Goal: Information Seeking & Learning: Learn about a topic

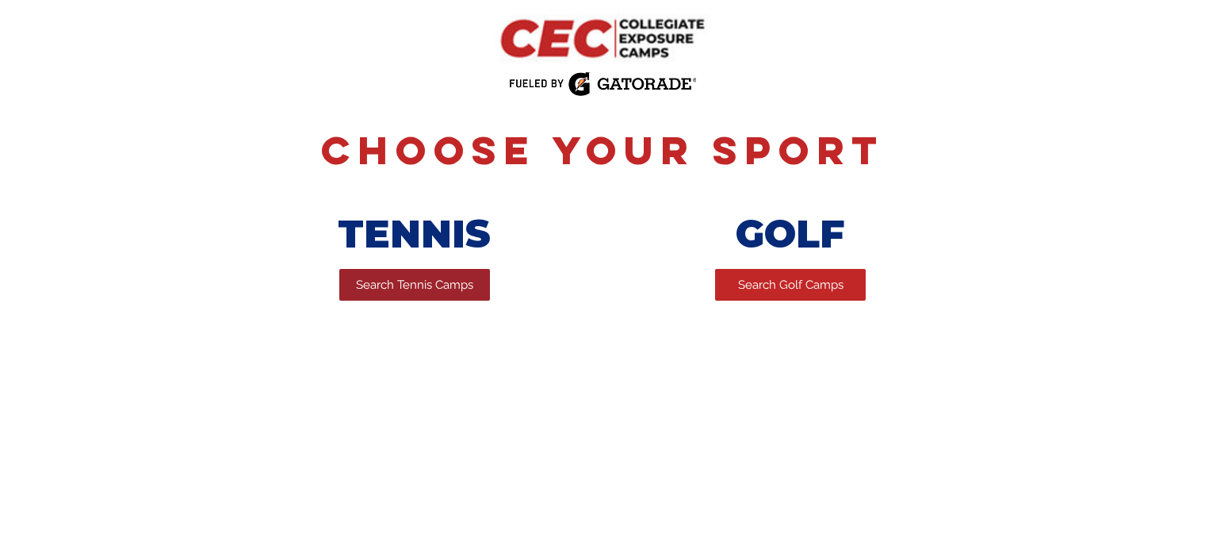
click at [443, 293] on span "Search Tennis Camps" at bounding box center [414, 285] width 117 height 17
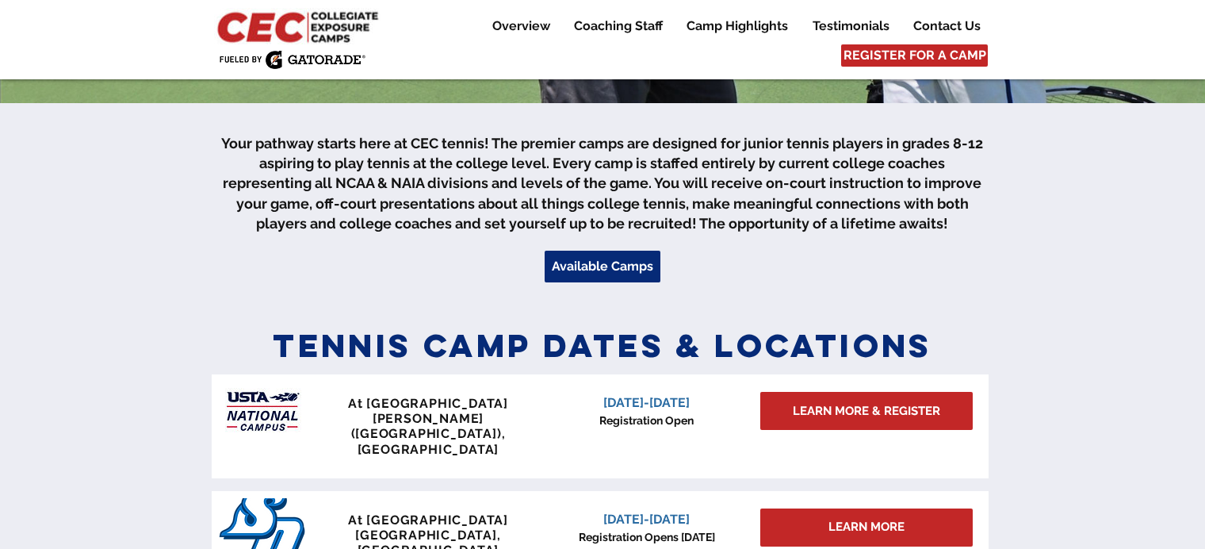
scroll to position [463, 0]
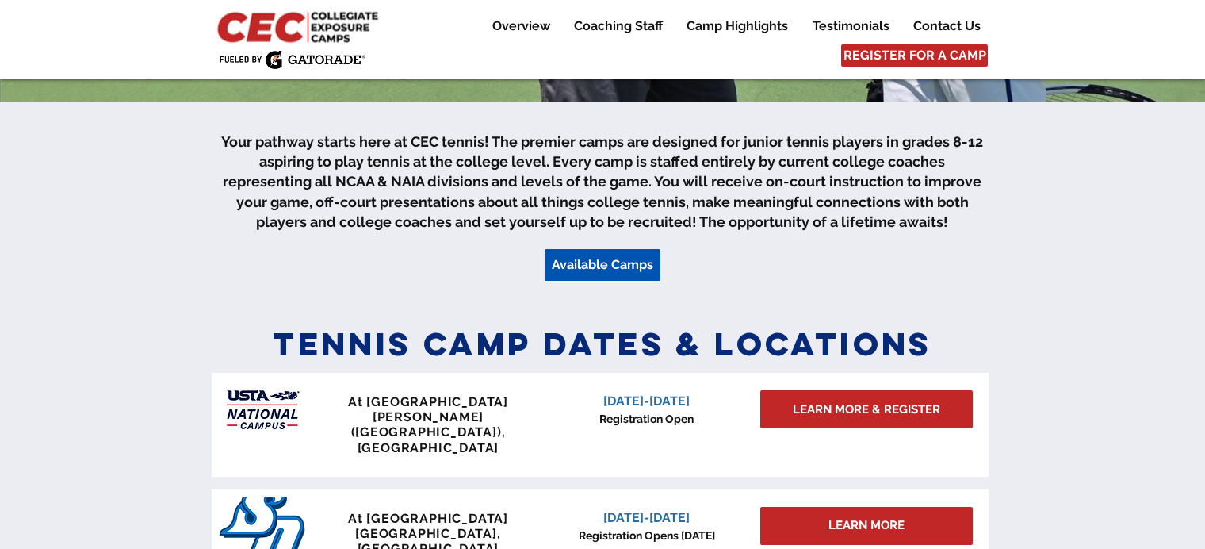
click at [614, 263] on span "Available Camps" at bounding box center [602, 264] width 101 height 17
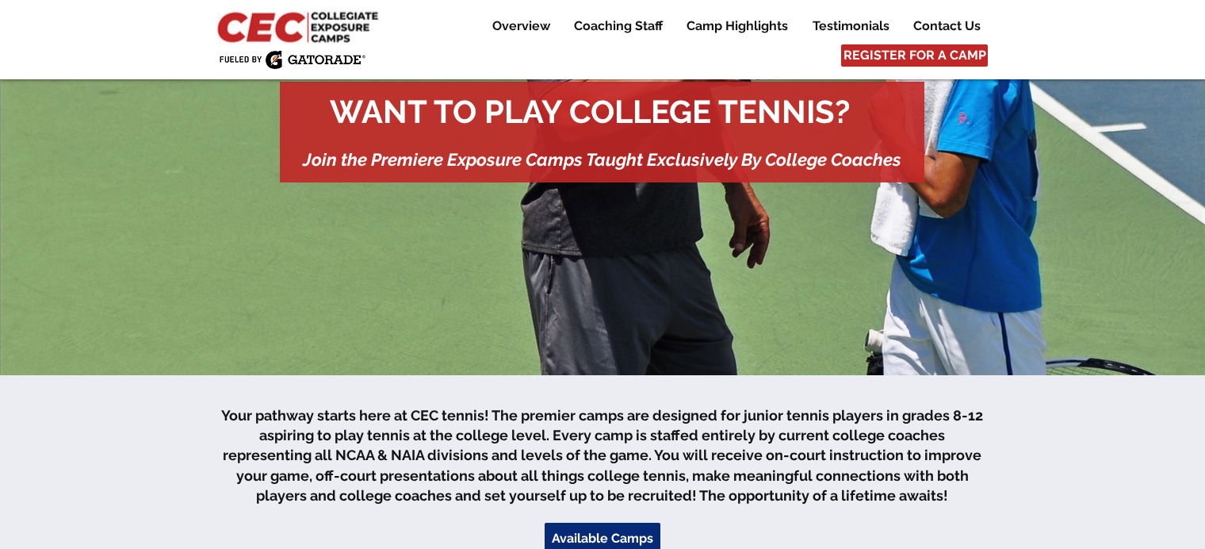
scroll to position [0, 0]
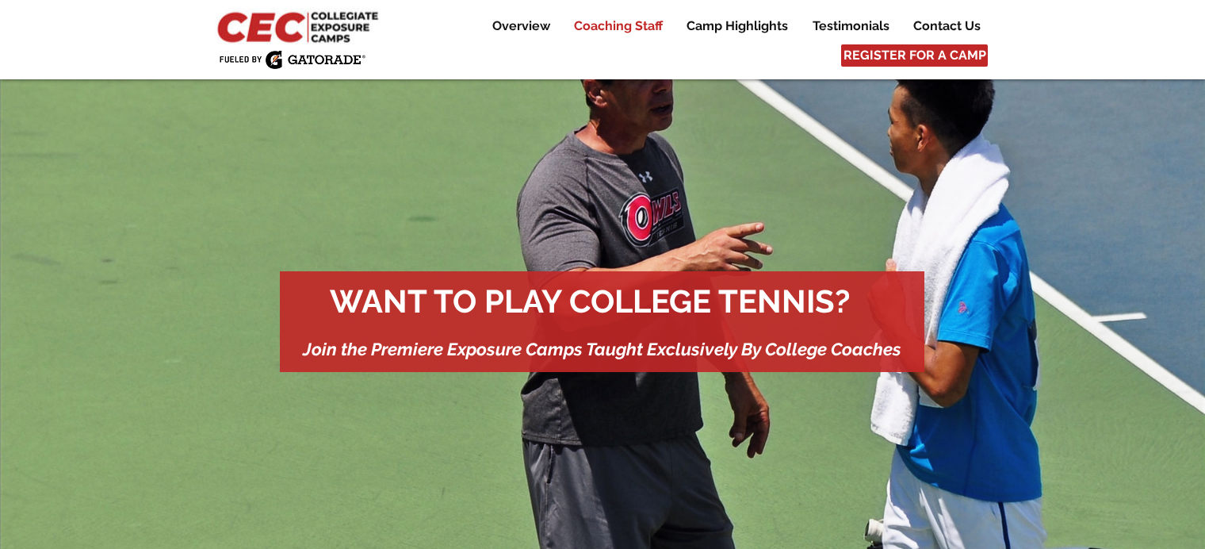
click at [610, 25] on p "Coaching Staff" at bounding box center [618, 26] width 105 height 19
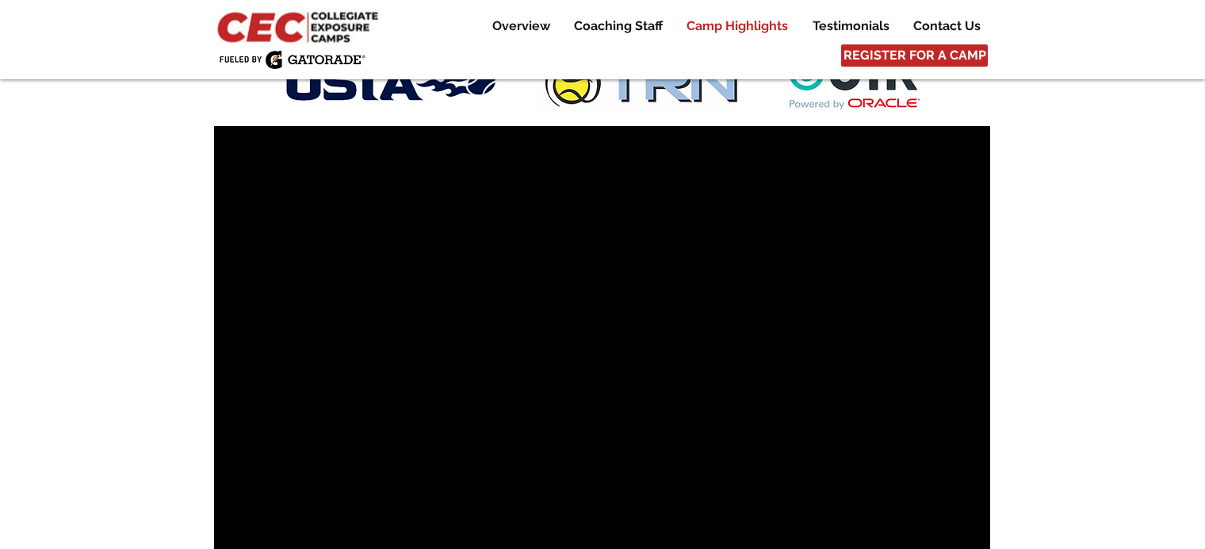
click at [729, 31] on p "Camp Highlights" at bounding box center [737, 26] width 117 height 19
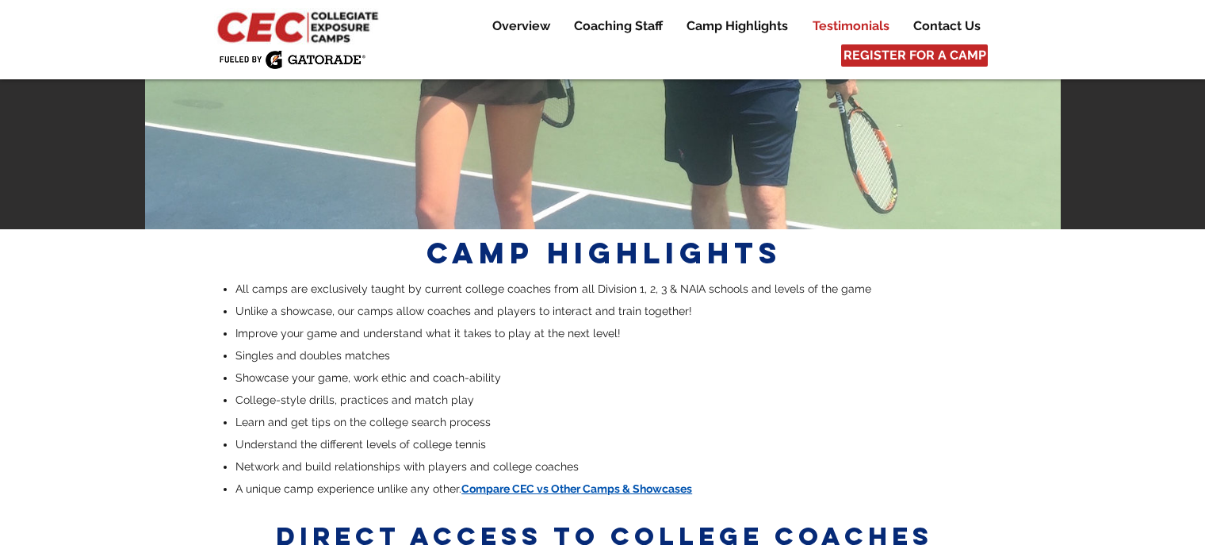
click at [824, 25] on p "Testimonials" at bounding box center [851, 26] width 93 height 19
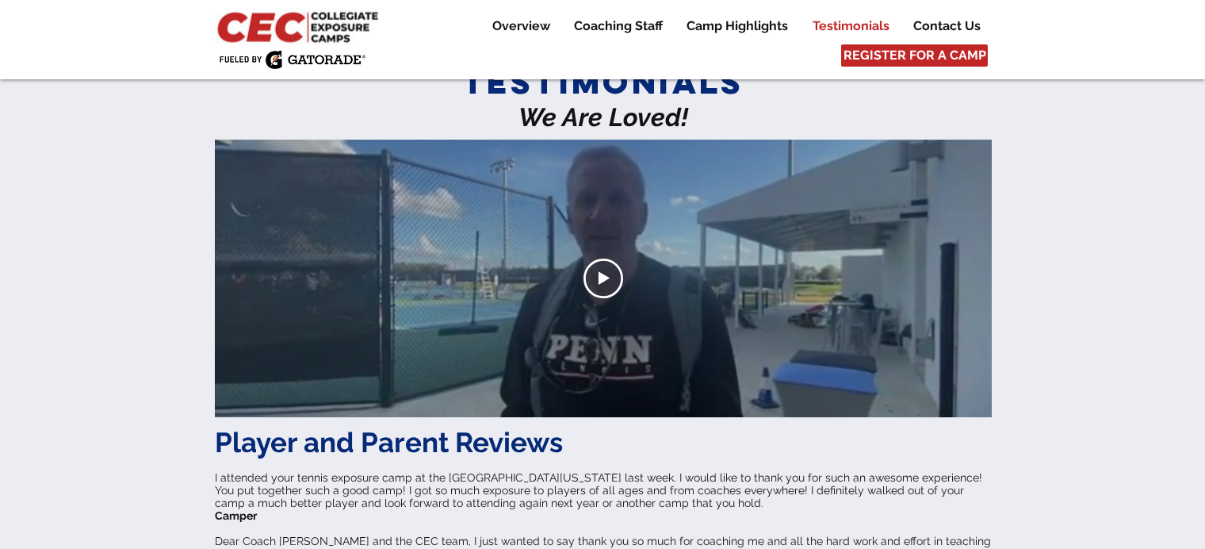
scroll to position [3803, 0]
